Goal: Task Accomplishment & Management: Complete application form

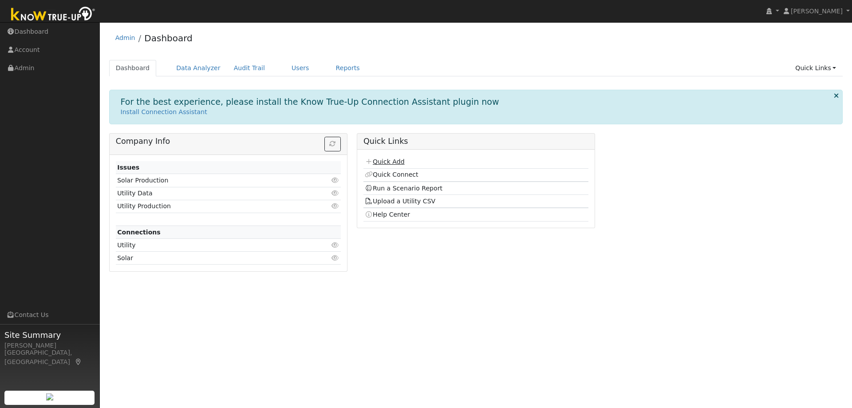
click at [378, 162] on link "Quick Add" at bounding box center [384, 161] width 39 height 7
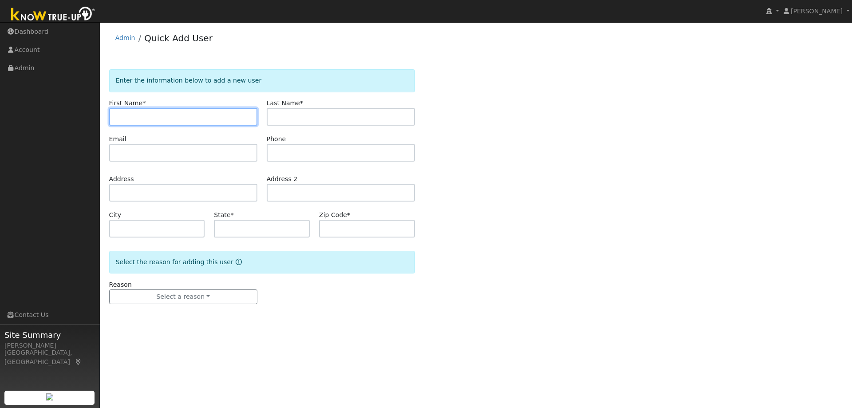
click at [133, 113] on input "text" at bounding box center [183, 117] width 148 height 18
paste input "[PERSON_NAME]"
type input "[PERSON_NAME]"
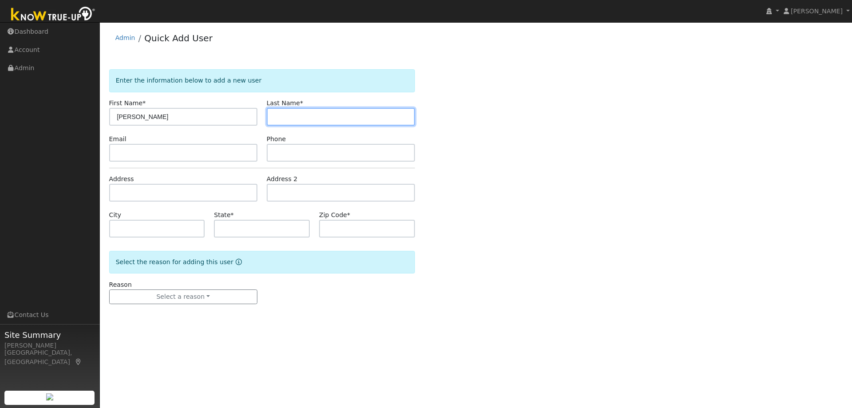
paste input "[PERSON_NAME]"
type input "[PERSON_NAME]"
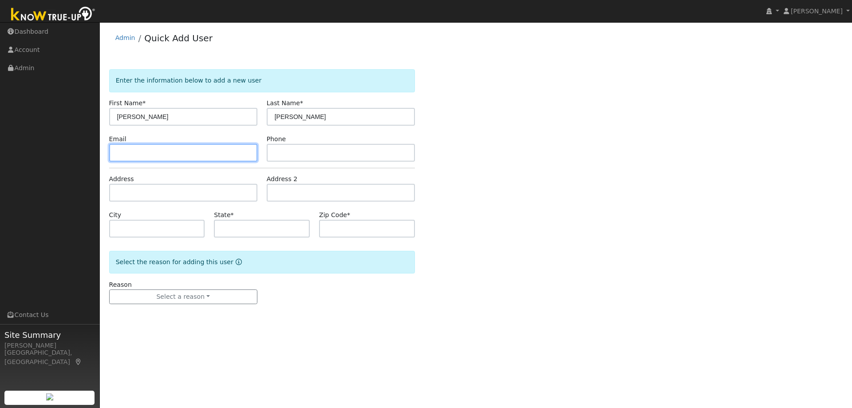
click at [193, 161] on input "text" at bounding box center [183, 153] width 148 height 18
paste input "[EMAIL_ADDRESS][DOMAIN_NAME]"
type input "[EMAIL_ADDRESS][DOMAIN_NAME]"
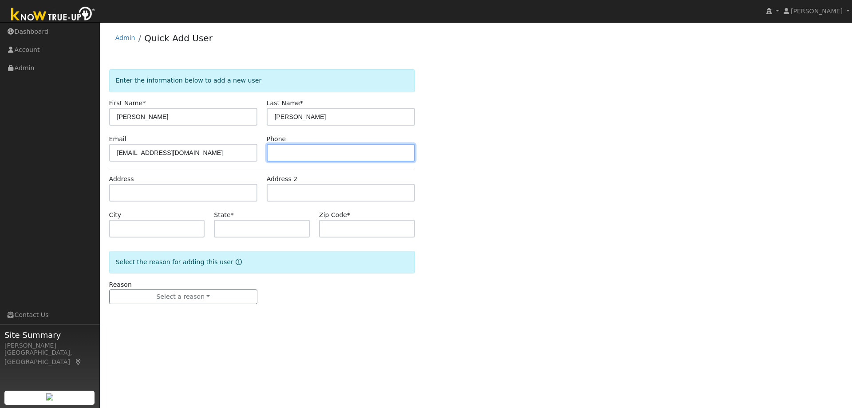
click at [344, 148] on input "text" at bounding box center [341, 153] width 148 height 18
paste input "9258081827"
type input "9258081827"
click at [506, 153] on div "Enter the information below to add a new user First Name * [PERSON_NAME] Name *…" at bounding box center [476, 195] width 734 height 252
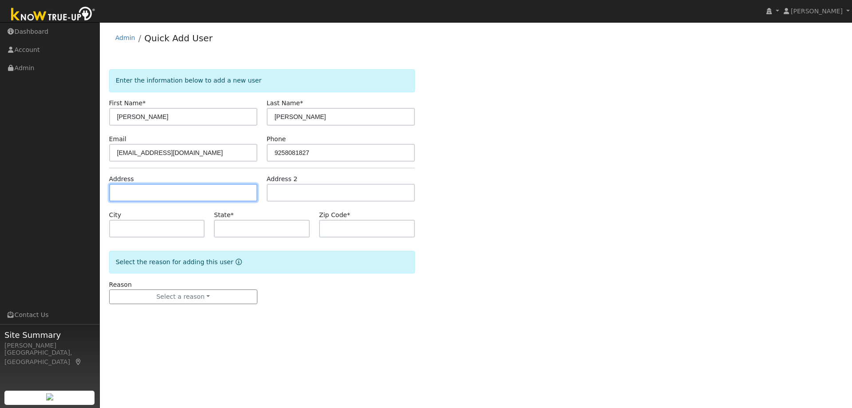
click at [169, 195] on input "text" at bounding box center [183, 193] width 148 height 18
paste input "4006 Houston Ct, Concord, CA 94521, USA"
type input "4006 Houston Court"
type input "Concord"
type input "CA"
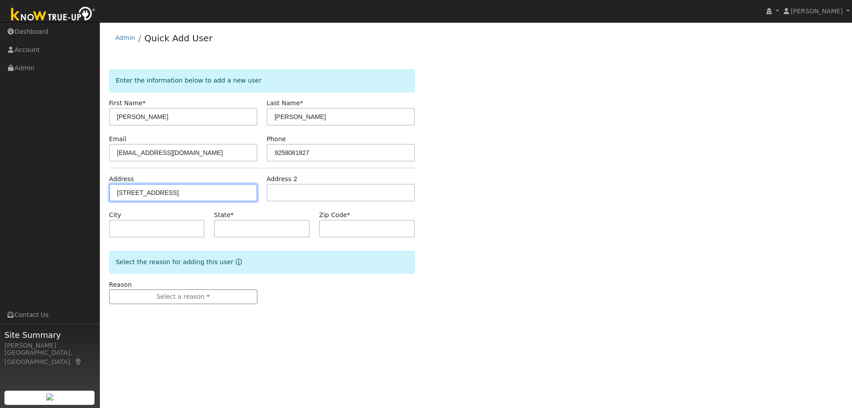
type input "94521"
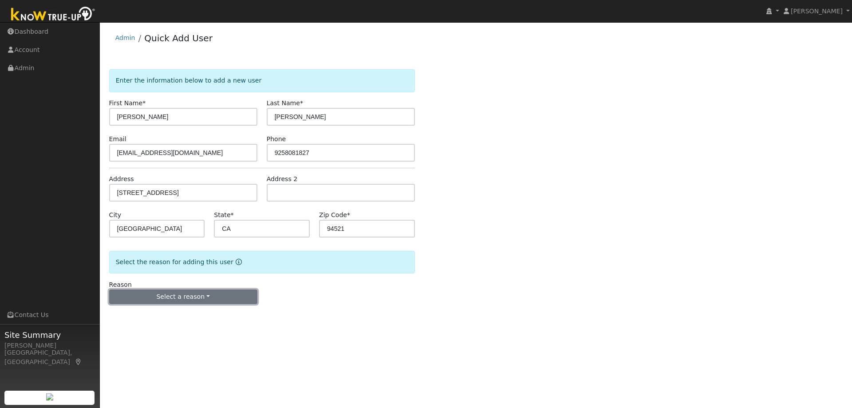
click at [197, 302] on button "Select a reason" at bounding box center [183, 296] width 148 height 15
click at [161, 315] on link "New lead" at bounding box center [159, 315] width 98 height 12
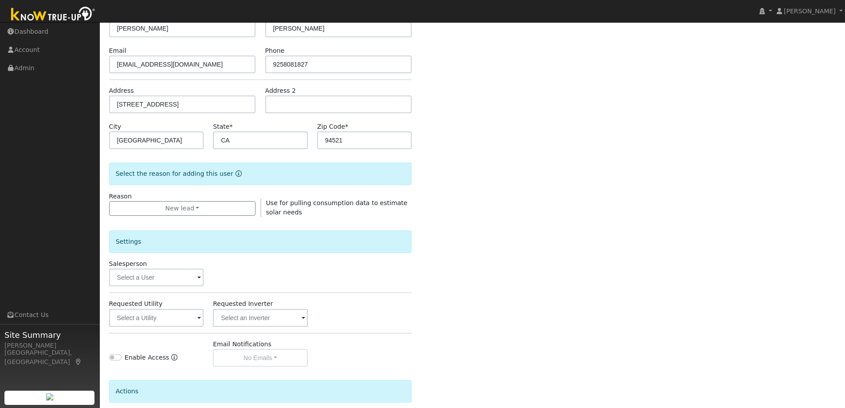
scroll to position [89, 0]
click at [139, 325] on input "text" at bounding box center [156, 317] width 95 height 18
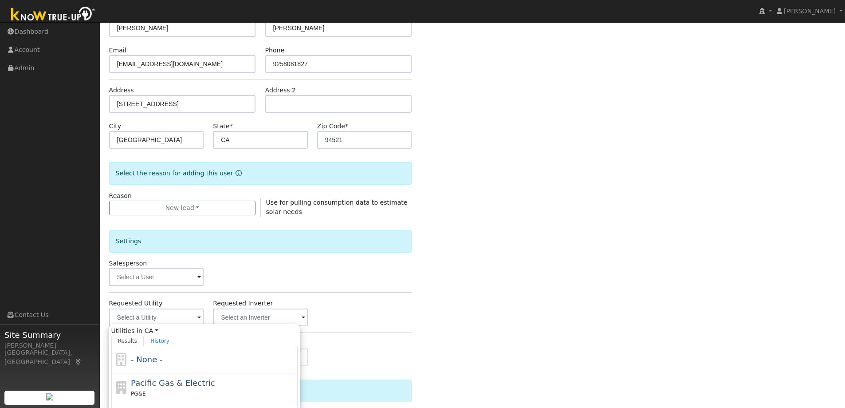
click at [160, 378] on span "Pacific Gas & Electric" at bounding box center [173, 382] width 84 height 9
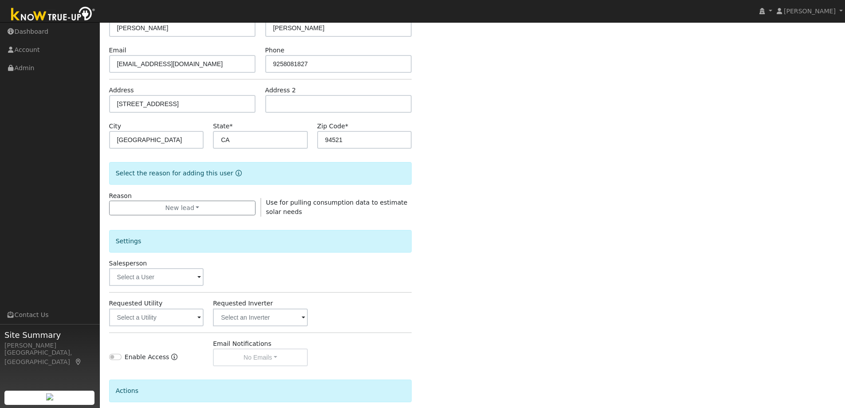
type input "Pacific Gas & Electric"
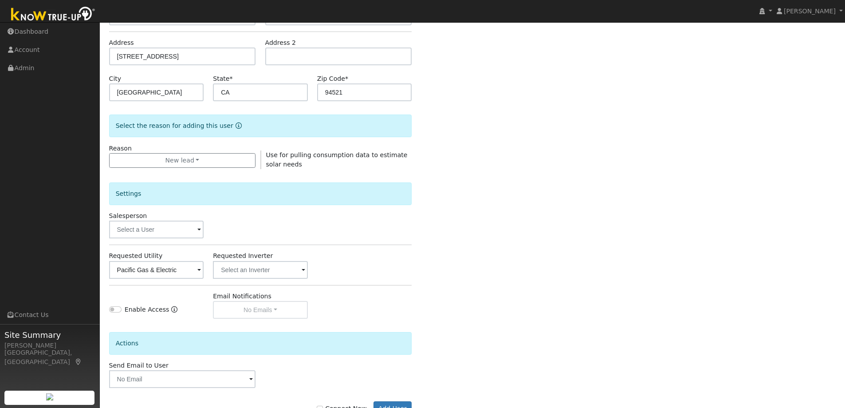
scroll to position [167, 0]
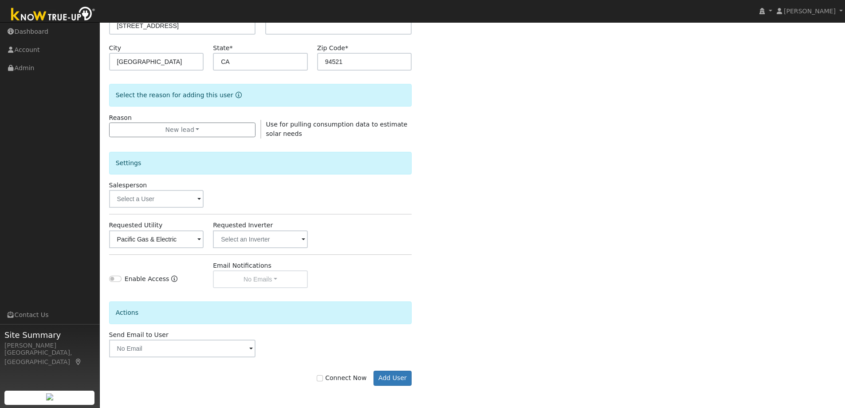
click at [340, 378] on label "Connect Now" at bounding box center [342, 377] width 50 height 9
click at [323, 378] on input "Connect Now" at bounding box center [320, 378] width 6 height 6
checkbox input "true"
click at [394, 378] on button "Add User" at bounding box center [393, 377] width 39 height 15
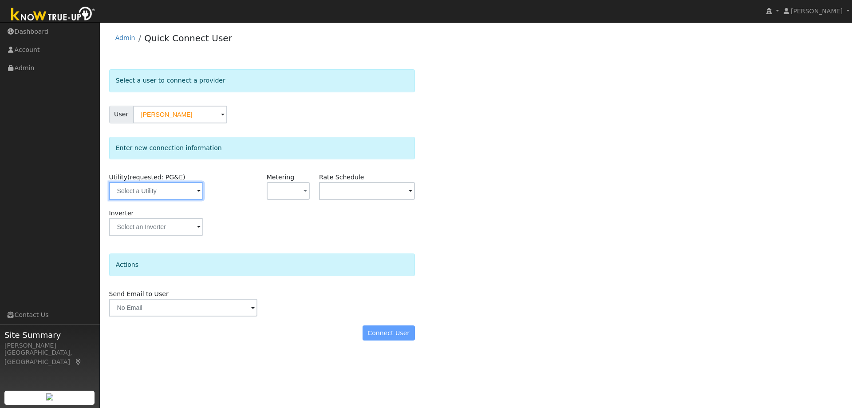
click at [155, 191] on input "text" at bounding box center [156, 191] width 94 height 18
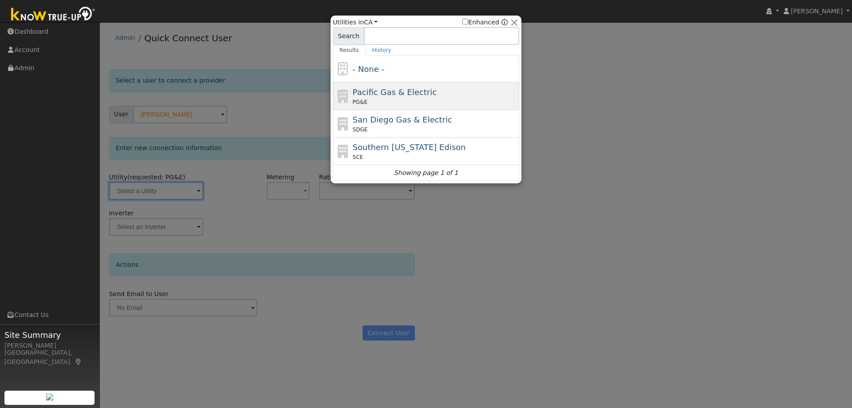
click at [390, 89] on span "Pacific Gas & Electric" at bounding box center [395, 91] width 84 height 9
type input "PG&E"
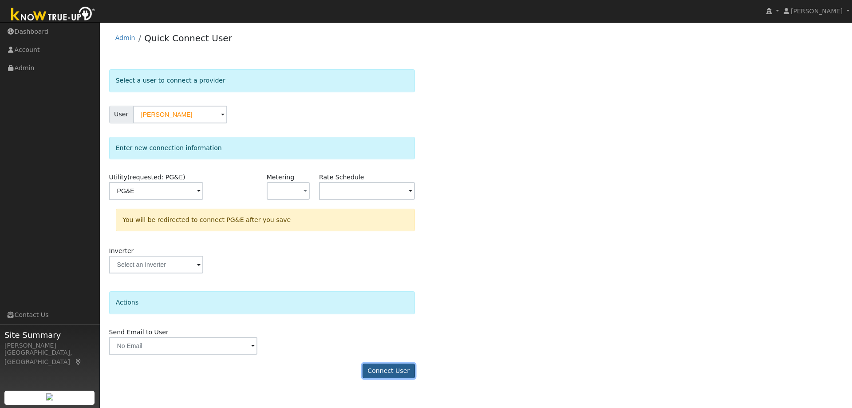
click at [395, 366] on button "Connect User" at bounding box center [388, 370] width 52 height 15
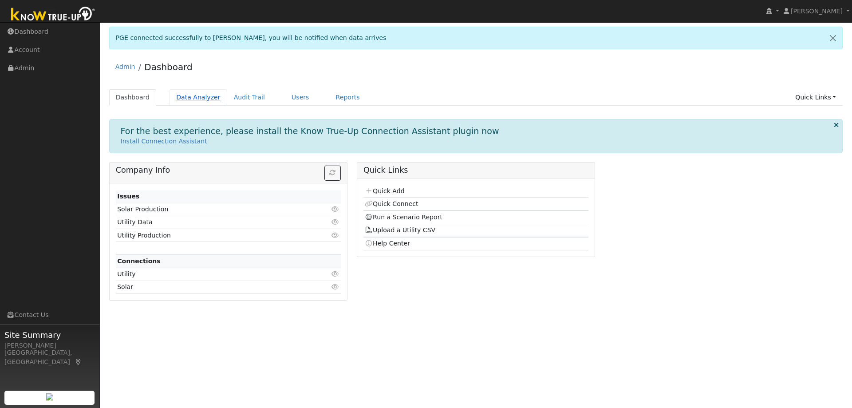
click at [206, 98] on link "Data Analyzer" at bounding box center [198, 97] width 58 height 16
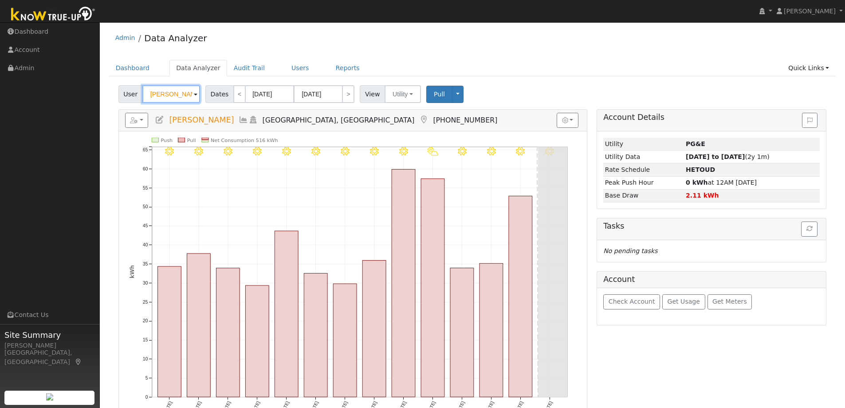
click at [178, 99] on input "[PERSON_NAME]" at bounding box center [171, 94] width 58 height 18
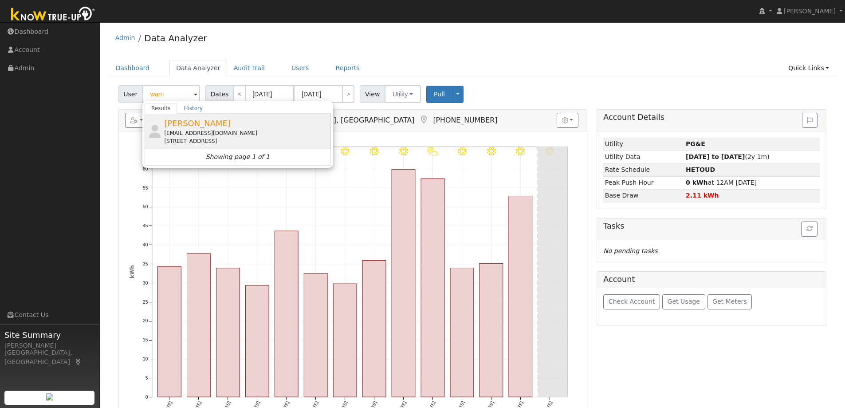
click at [245, 137] on div "[STREET_ADDRESS]" at bounding box center [246, 141] width 165 height 8
type input "[PERSON_NAME]"
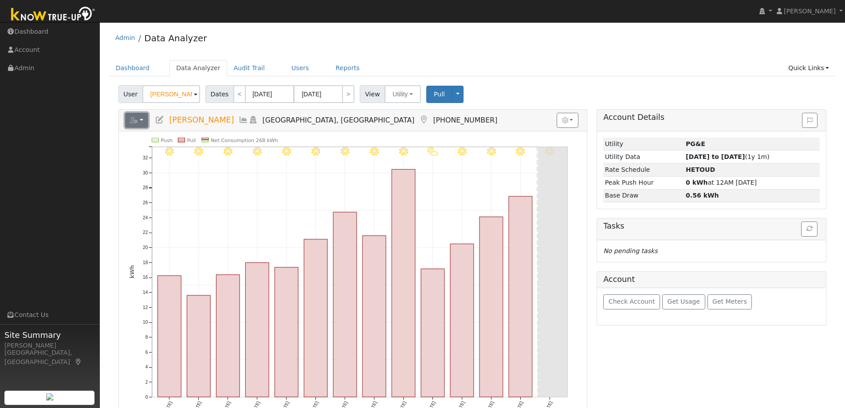
click at [144, 119] on button "button" at bounding box center [137, 120] width 24 height 15
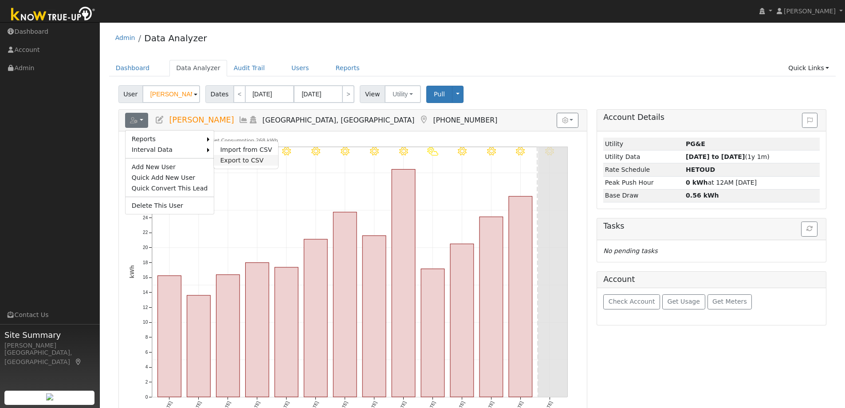
click at [241, 158] on link "Export to CSV" at bounding box center [246, 160] width 64 height 11
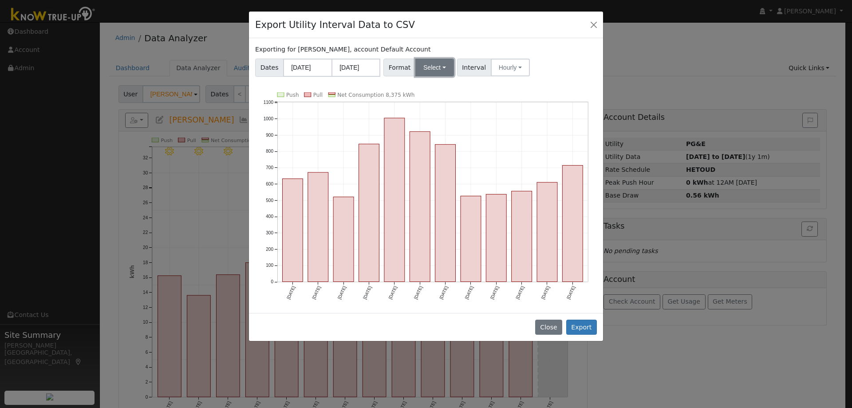
click at [439, 69] on button "Select" at bounding box center [434, 68] width 39 height 18
click at [429, 168] on link "OpenSolar" at bounding box center [444, 168] width 63 height 12
click at [580, 323] on button "Export" at bounding box center [581, 326] width 31 height 15
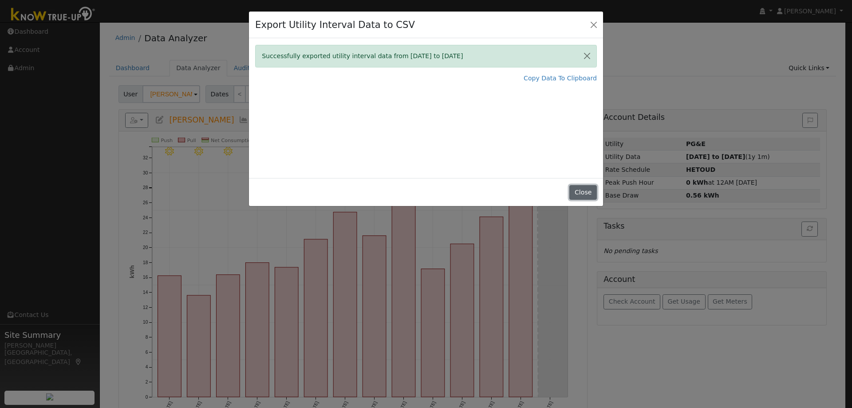
click at [576, 194] on button "Close" at bounding box center [582, 192] width 27 height 15
